Goal: Use online tool/utility

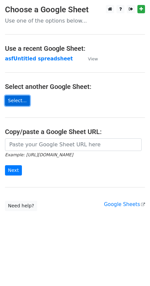
click at [20, 99] on link "Select..." at bounding box center [17, 101] width 25 height 10
click at [24, 101] on link "Select..." at bounding box center [17, 101] width 25 height 10
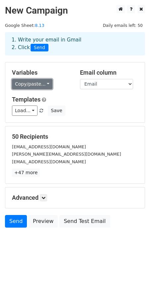
click at [46, 83] on link "Copy/paste..." at bounding box center [32, 84] width 41 height 10
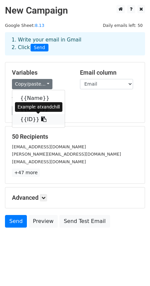
click at [30, 121] on link "{{ID}}" at bounding box center [38, 119] width 52 height 11
